Goal: Task Accomplishment & Management: Use online tool/utility

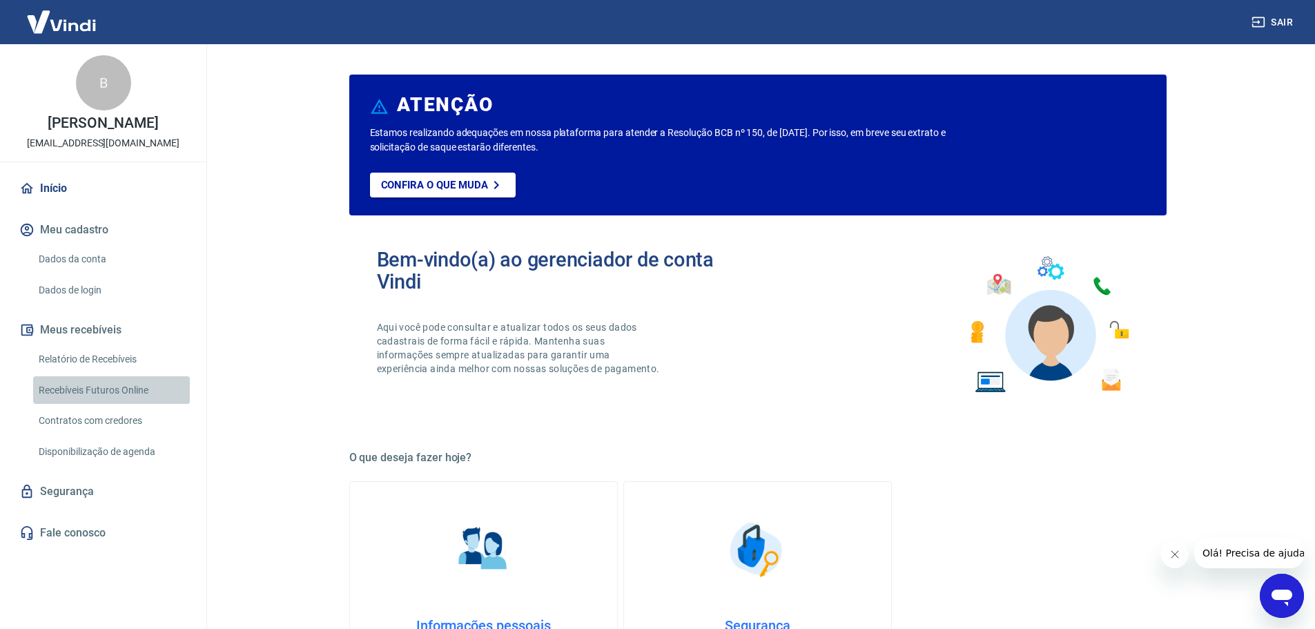
click at [115, 385] on link "Recebíveis Futuros Online" at bounding box center [111, 390] width 157 height 28
